Goal: Task Accomplishment & Management: Complete application form

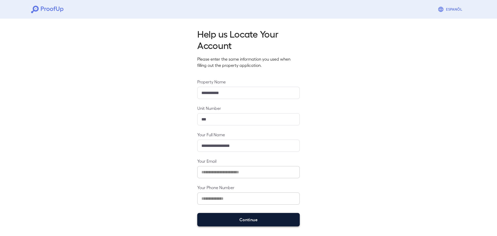
click at [261, 220] on button "Continue" at bounding box center [248, 219] width 103 height 13
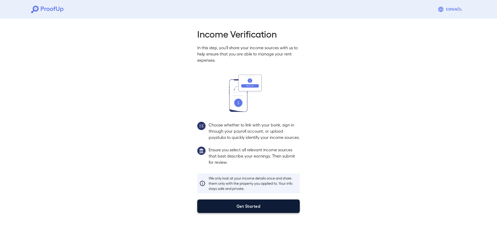
click at [250, 208] on button "Get Started" at bounding box center [248, 205] width 103 height 13
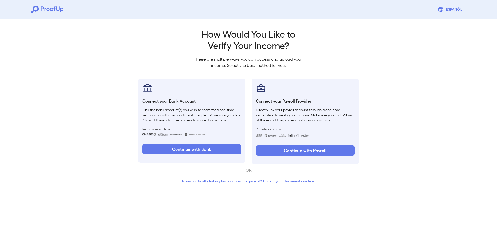
click at [262, 180] on button "Having difficulty linking bank account or payroll? Upload your documents instea…" at bounding box center [248, 180] width 151 height 9
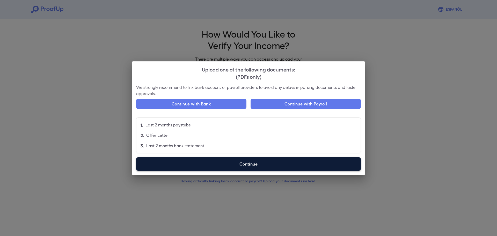
click at [250, 158] on label "Continue" at bounding box center [248, 163] width 225 height 13
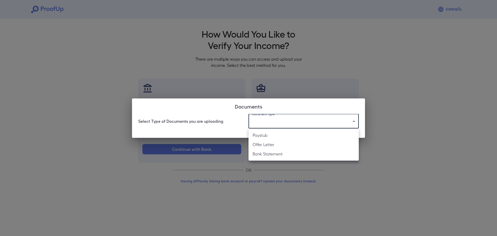
click at [283, 122] on body "Espanõl Go back How Would You Like to Verify Your Income? There are multiple wa…" at bounding box center [248, 99] width 497 height 198
click at [270, 136] on li "Paystub" at bounding box center [304, 135] width 110 height 9
type input "*******"
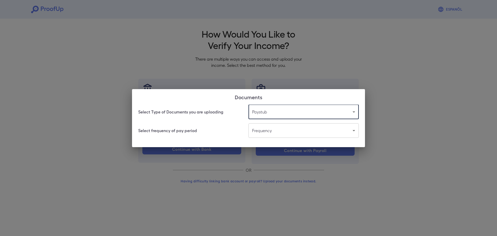
click at [274, 133] on body "Espanõl Go back How Would You Like to Verify Your Income? There are multiple wa…" at bounding box center [248, 99] width 497 height 198
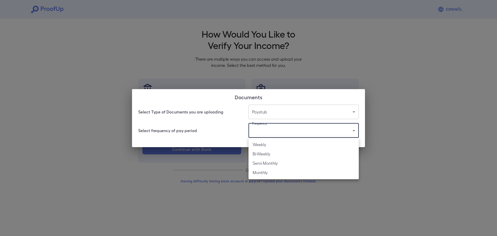
click at [272, 153] on li "Bi-Weekly" at bounding box center [304, 153] width 110 height 9
type input "*********"
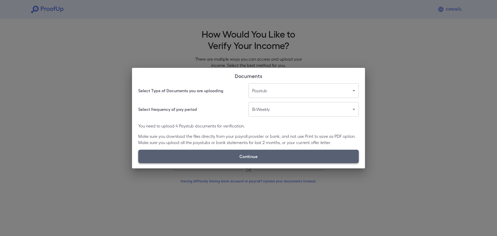
click at [287, 153] on label "Continue" at bounding box center [248, 156] width 221 height 13
click at [139, 163] on input "Continue" at bounding box center [138, 163] width 0 height 0
click at [270, 157] on label "Continue" at bounding box center [248, 156] width 221 height 13
click at [139, 163] on input "Continue" at bounding box center [138, 163] width 0 height 0
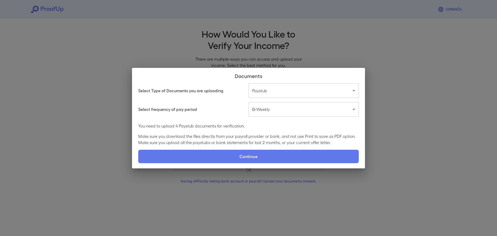
click at [257, 156] on label "Continue" at bounding box center [248, 156] width 221 height 13
click at [139, 163] on input "Continue" at bounding box center [138, 163] width 0 height 0
type input "**********"
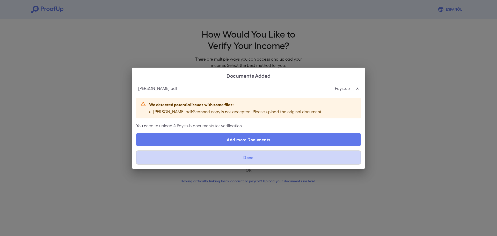
click at [248, 155] on button "Done" at bounding box center [248, 157] width 225 height 14
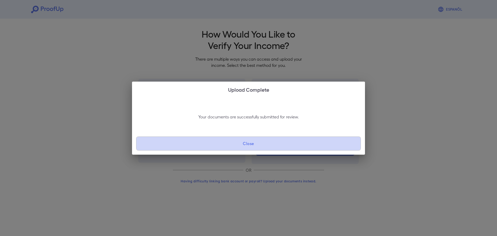
click at [248, 145] on button "Close" at bounding box center [248, 143] width 225 height 14
